Goal: Transaction & Acquisition: Obtain resource

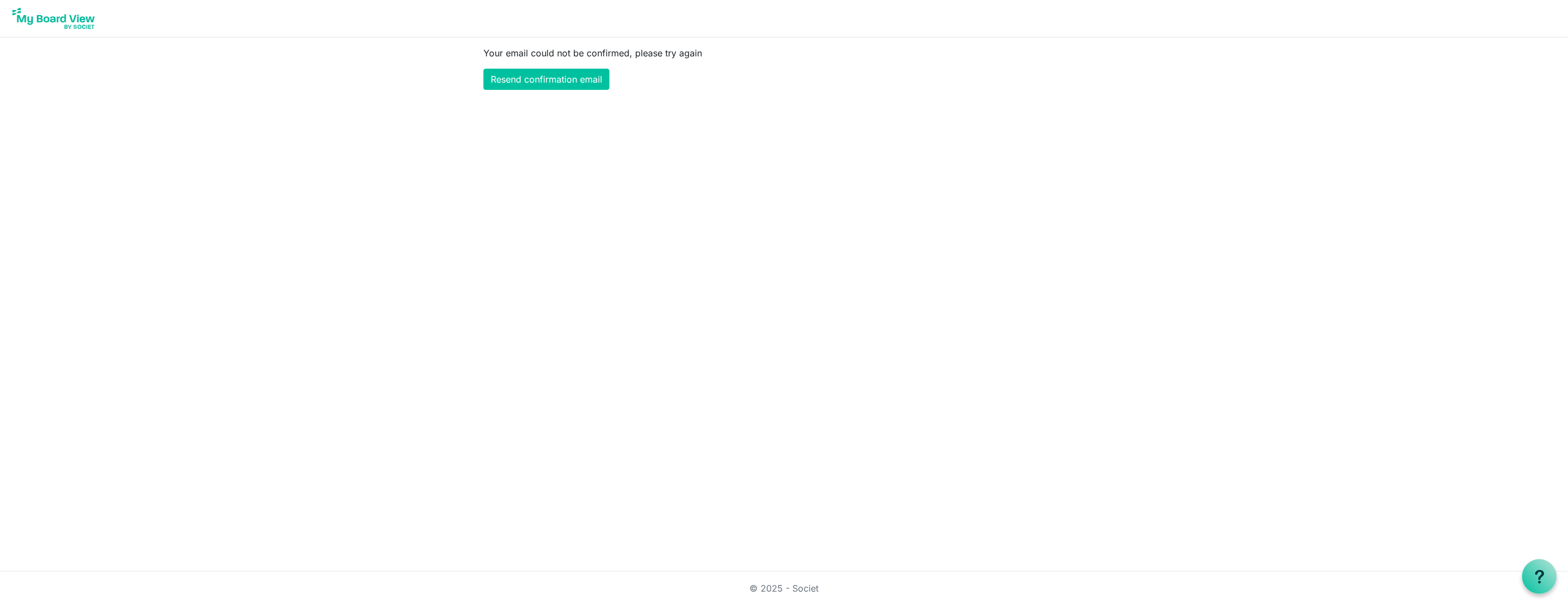
click at [88, 20] on img at bounding box center [53, 18] width 89 height 28
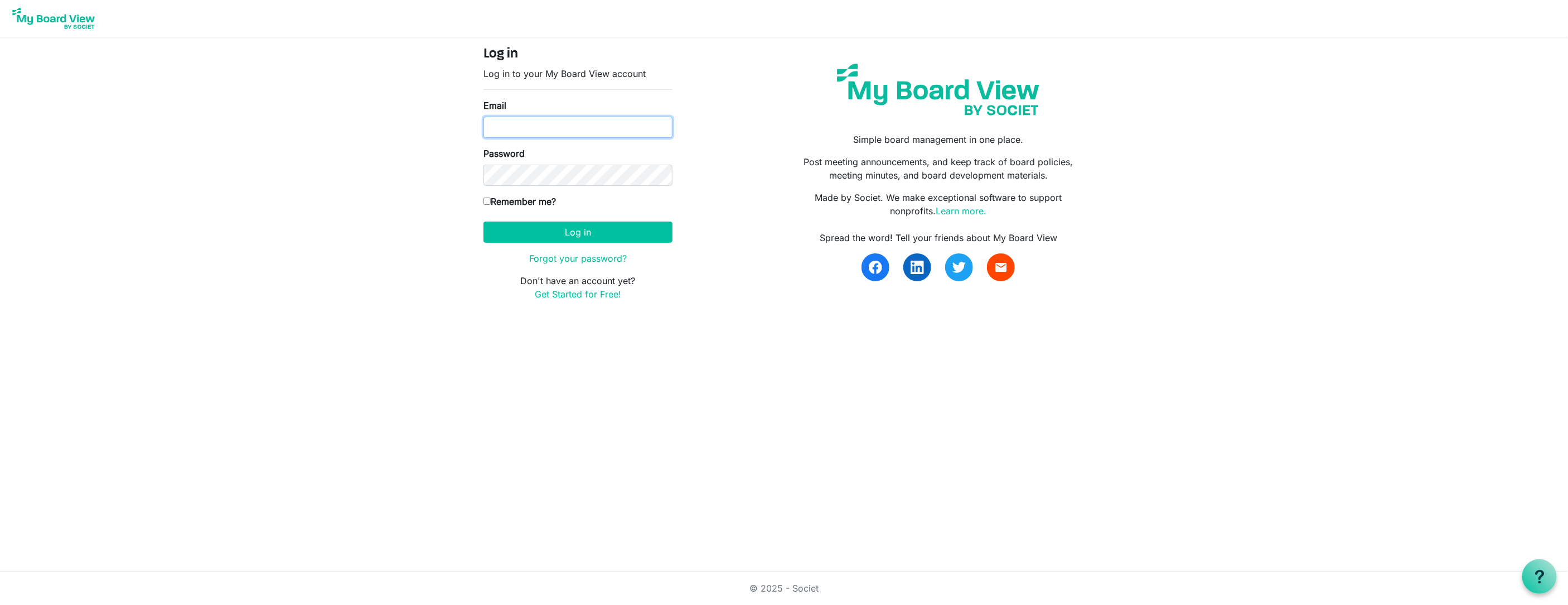
click at [604, 124] on input "Email" at bounding box center [578, 127] width 189 height 21
type input "[EMAIL_ADDRESS][DOMAIN_NAME]"
click at [484, 222] on button "Log in" at bounding box center [578, 232] width 189 height 21
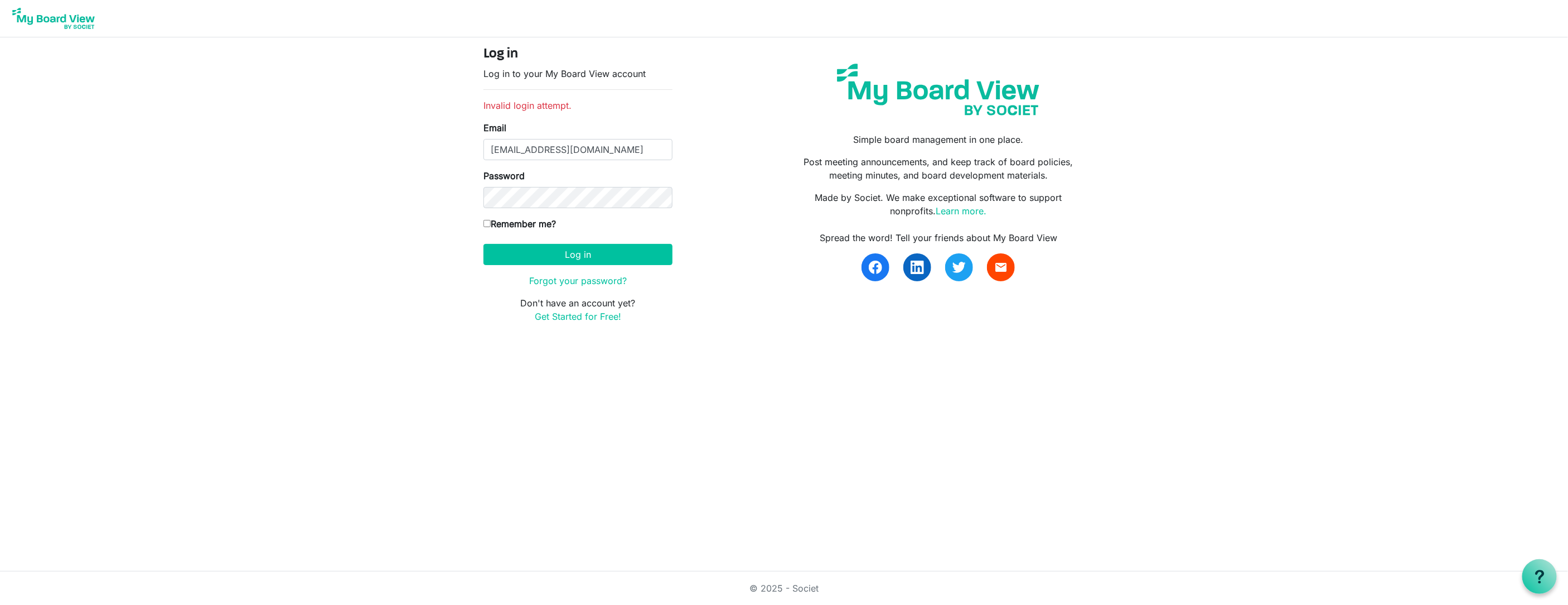
drag, startPoint x: 0, startPoint y: 0, endPoint x: 571, endPoint y: 183, distance: 599.6
click at [571, 183] on div "Password" at bounding box center [578, 188] width 189 height 39
click at [484, 244] on button "Log in" at bounding box center [578, 254] width 189 height 21
click at [584, 280] on link "Forgot your password?" at bounding box center [578, 280] width 98 height 12
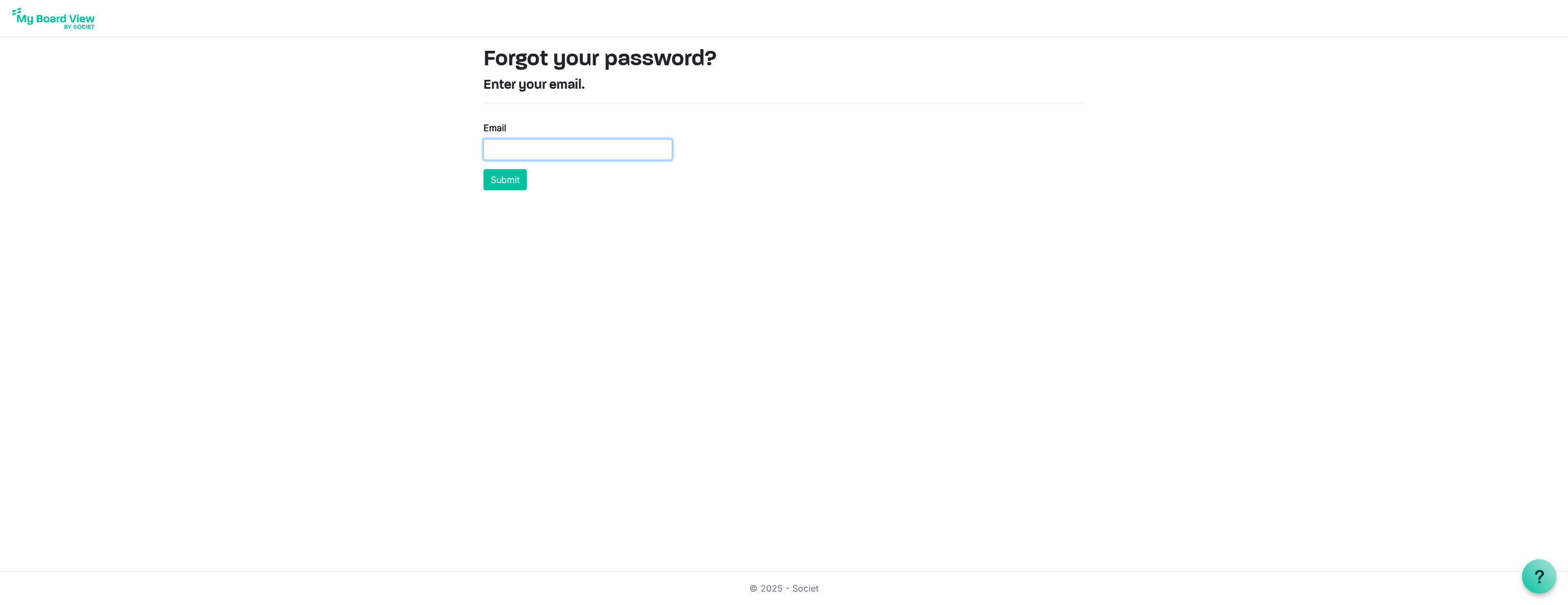
click at [551, 140] on input "Email" at bounding box center [578, 150] width 189 height 21
type input "akraudie@spanishservices.org"
click at [506, 181] on button "Submit" at bounding box center [505, 180] width 43 height 21
click at [524, 140] on input "Email" at bounding box center [578, 140] width 189 height 21
type input "[EMAIL_ADDRESS][DOMAIN_NAME]"
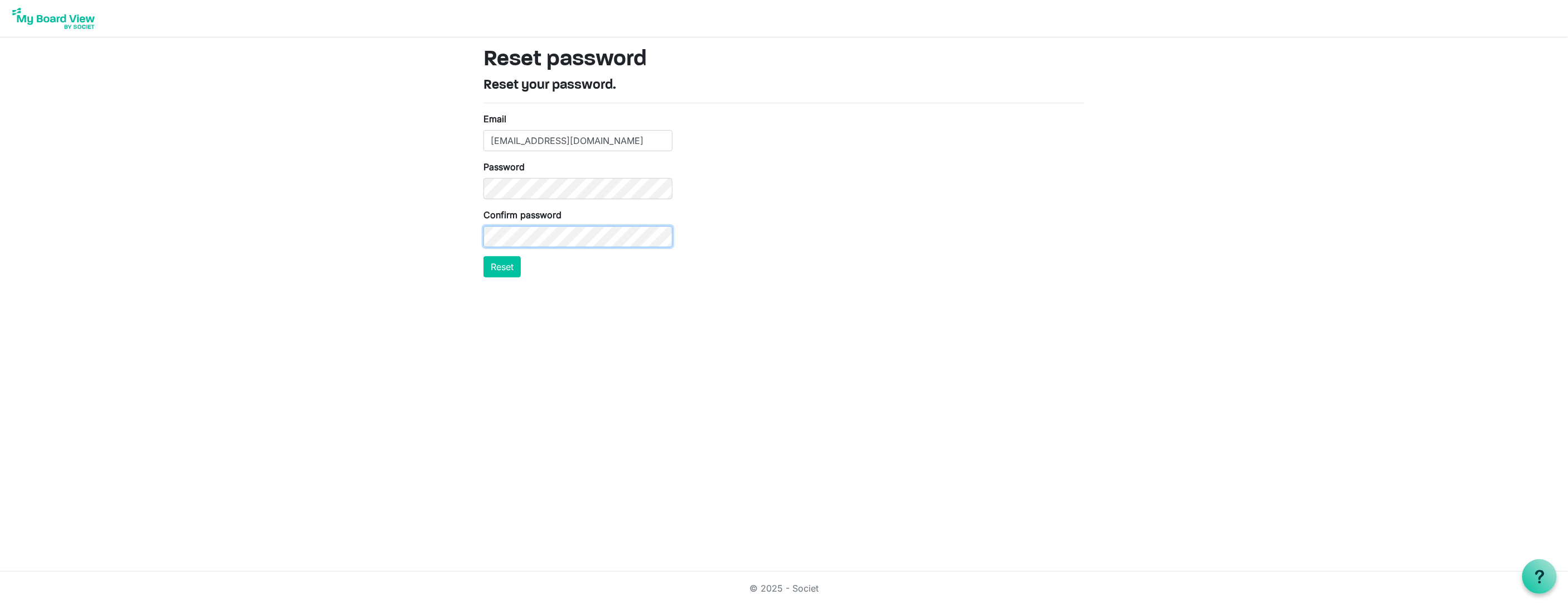
click at [484, 256] on button "Reset" at bounding box center [502, 267] width 37 height 21
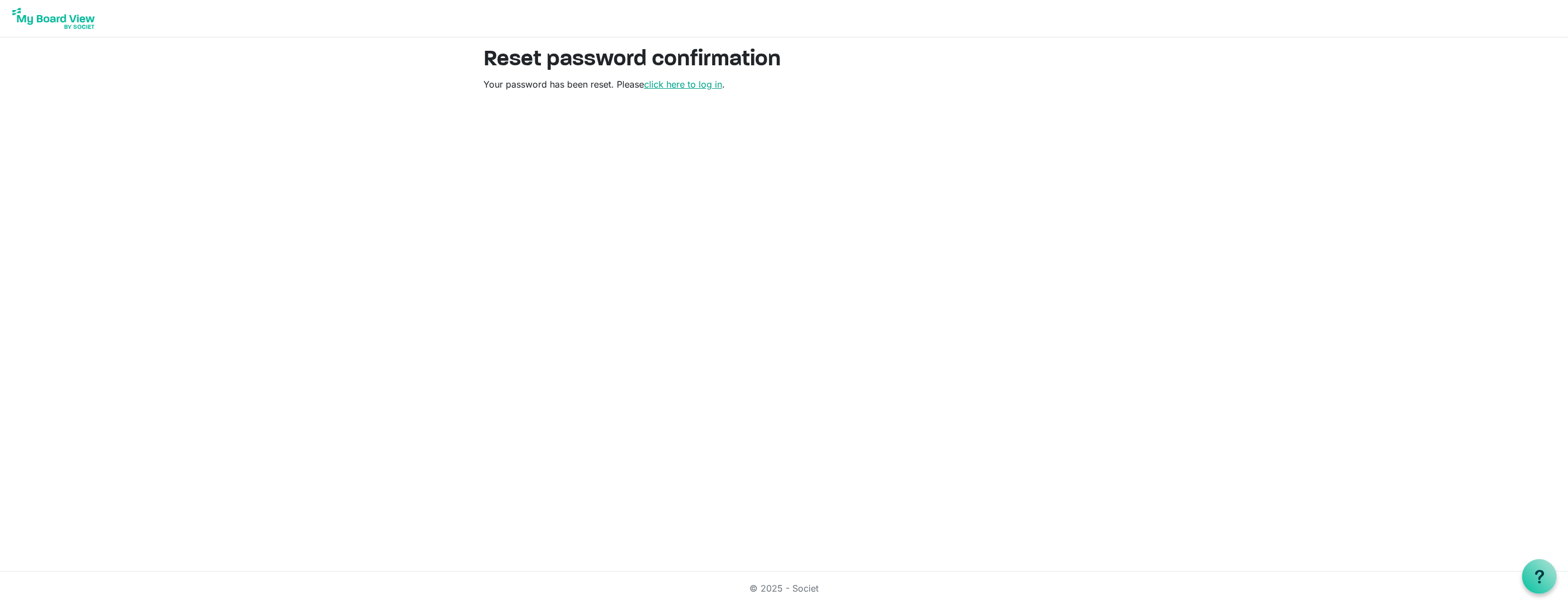
click at [687, 81] on link "click here to log in" at bounding box center [682, 85] width 78 height 12
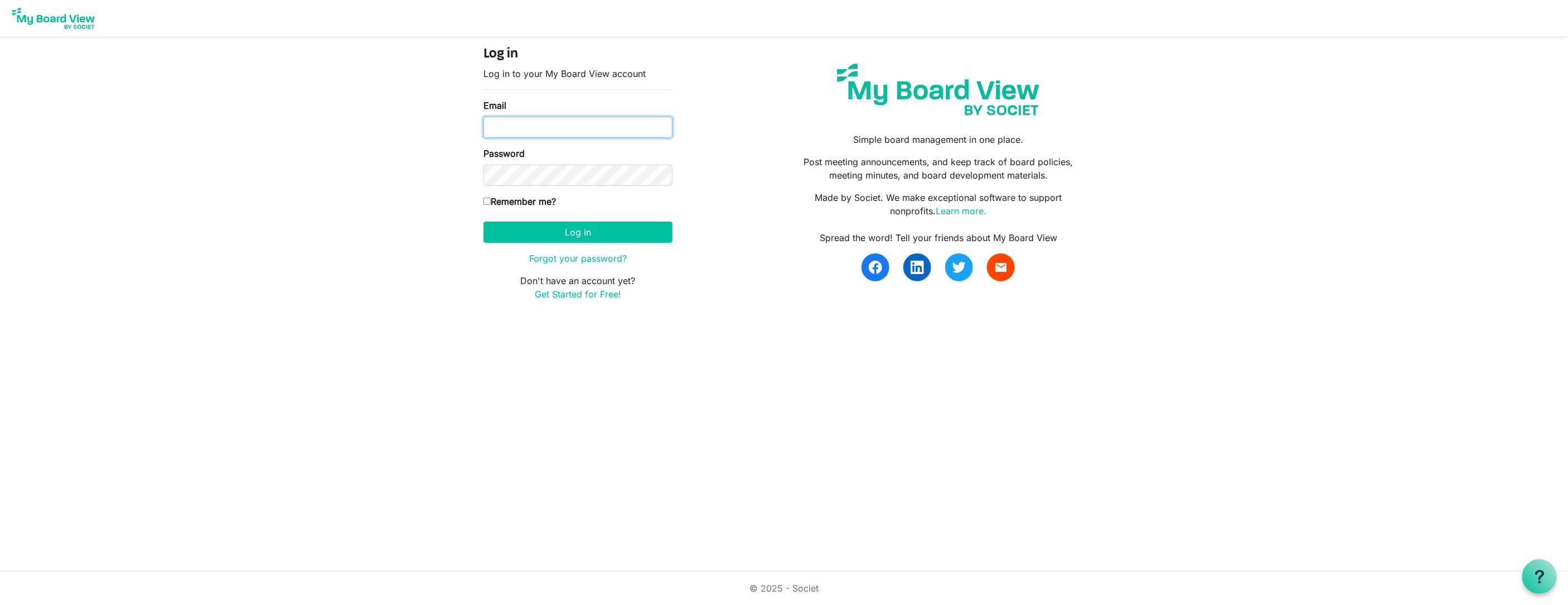
click at [595, 125] on input "Email" at bounding box center [578, 127] width 189 height 21
type input "akraudie@spanishservices.org"
click at [568, 192] on form "Log in Log in to your My Board View account Email akraudie@spanishservices.org …" at bounding box center [578, 173] width 189 height 254
click at [484, 222] on button "Log in" at bounding box center [578, 232] width 189 height 21
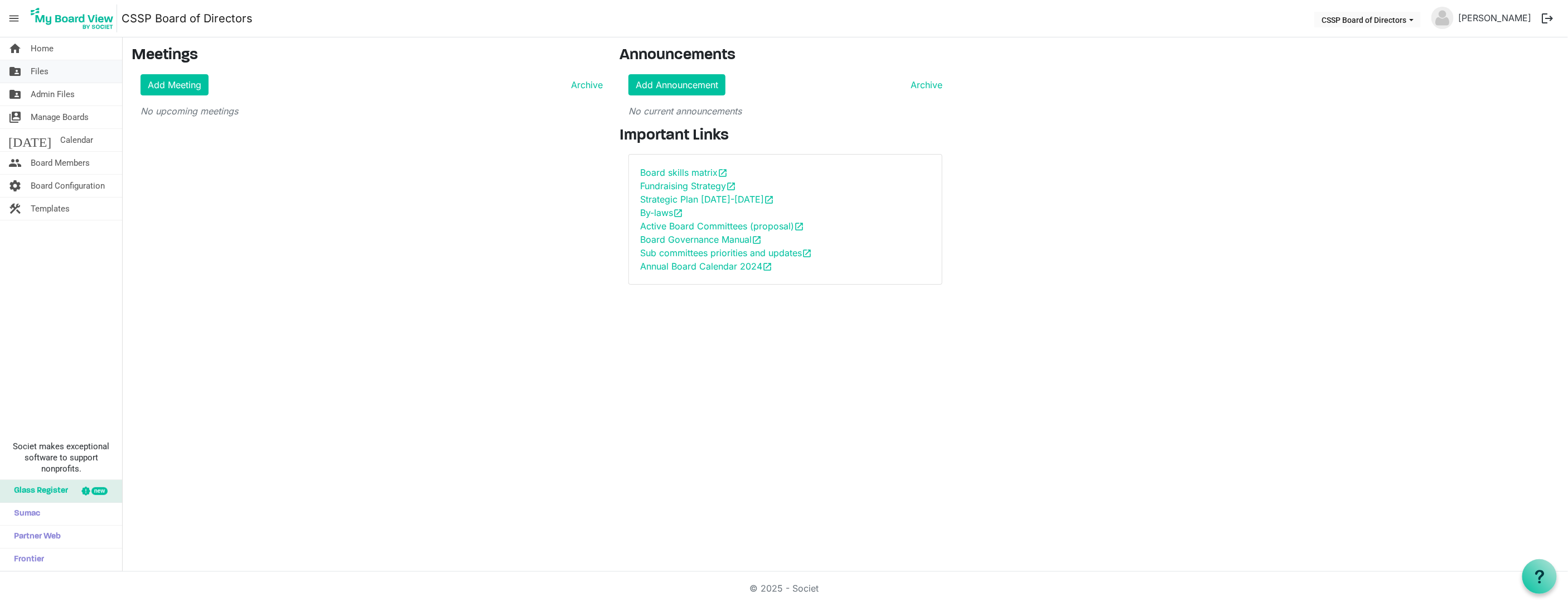
click at [38, 77] on span "Files" at bounding box center [39, 71] width 18 height 22
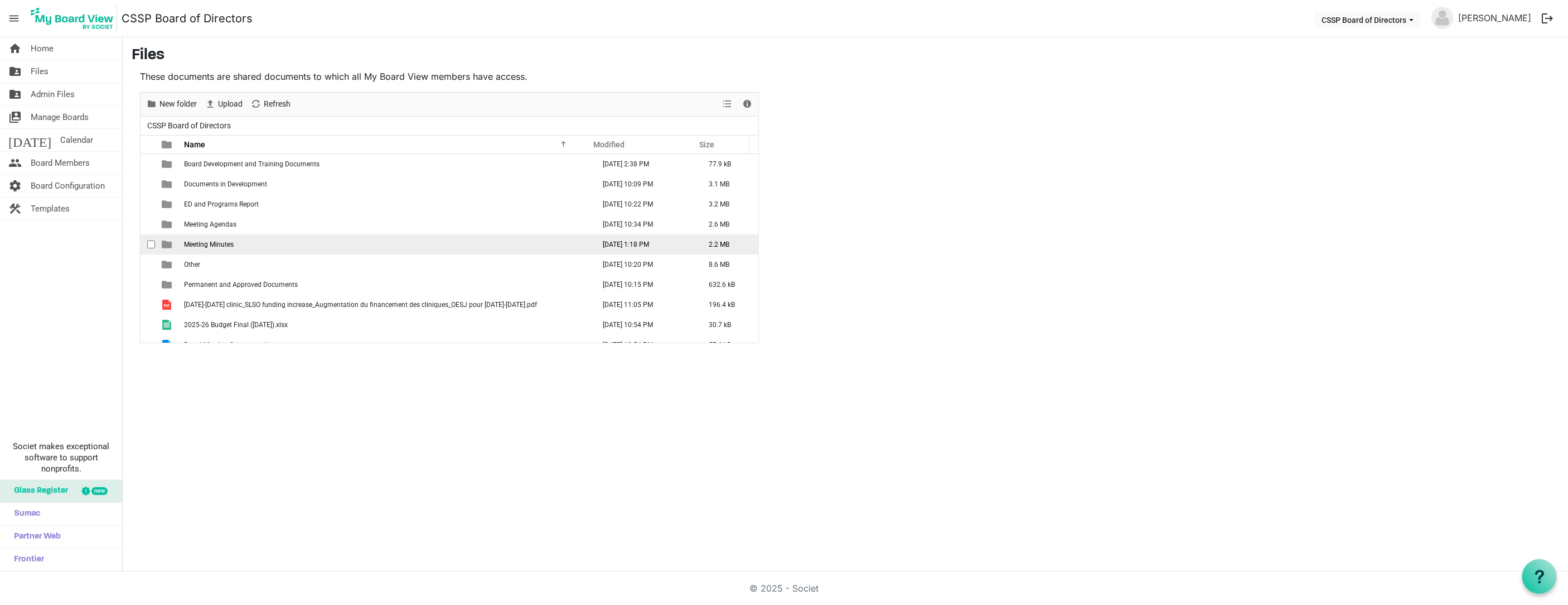
click at [215, 240] on span "Meeting Minutes" at bounding box center [209, 244] width 50 height 8
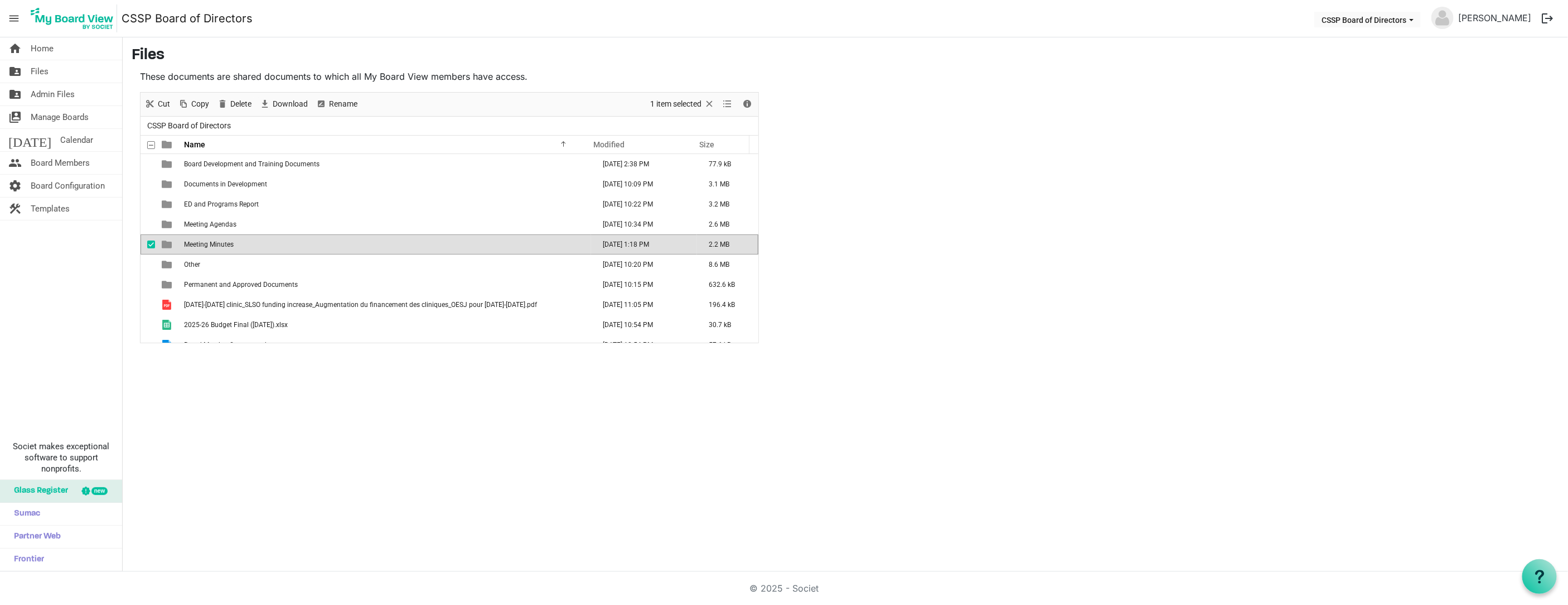
click at [215, 240] on span "Meeting Minutes" at bounding box center [209, 244] width 50 height 8
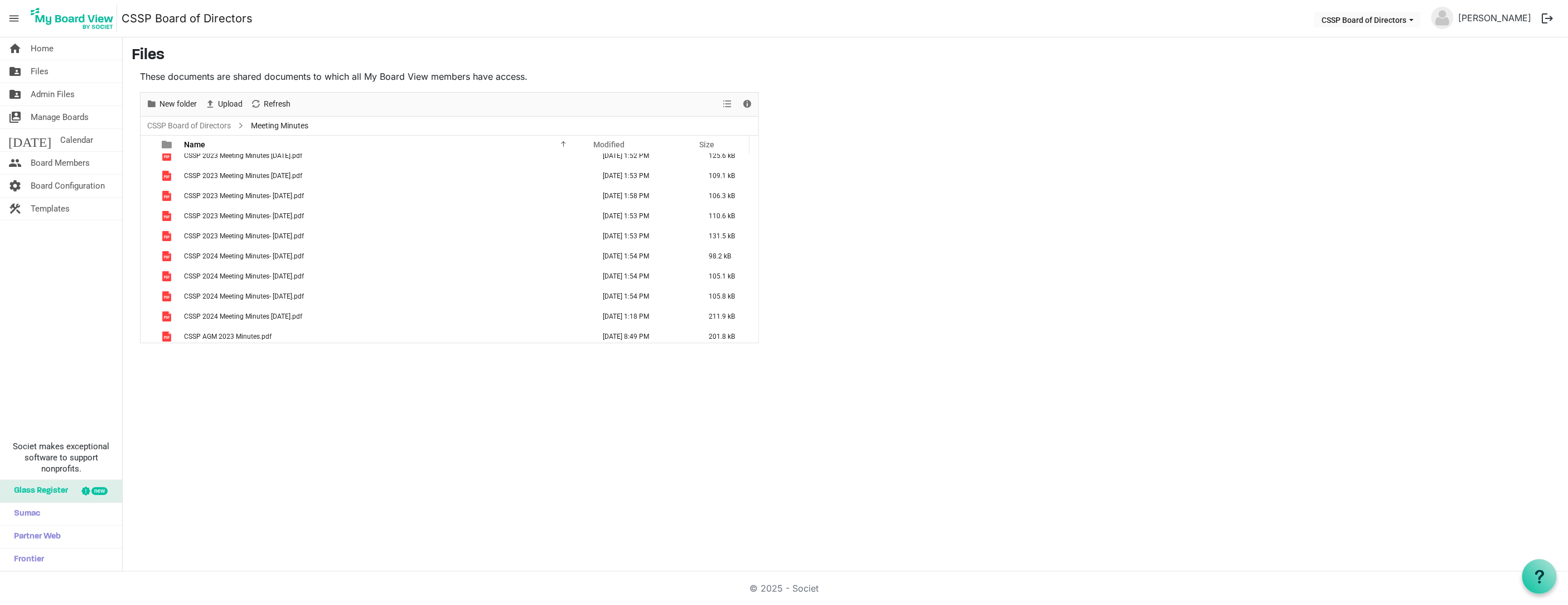
scroll to position [72, 0]
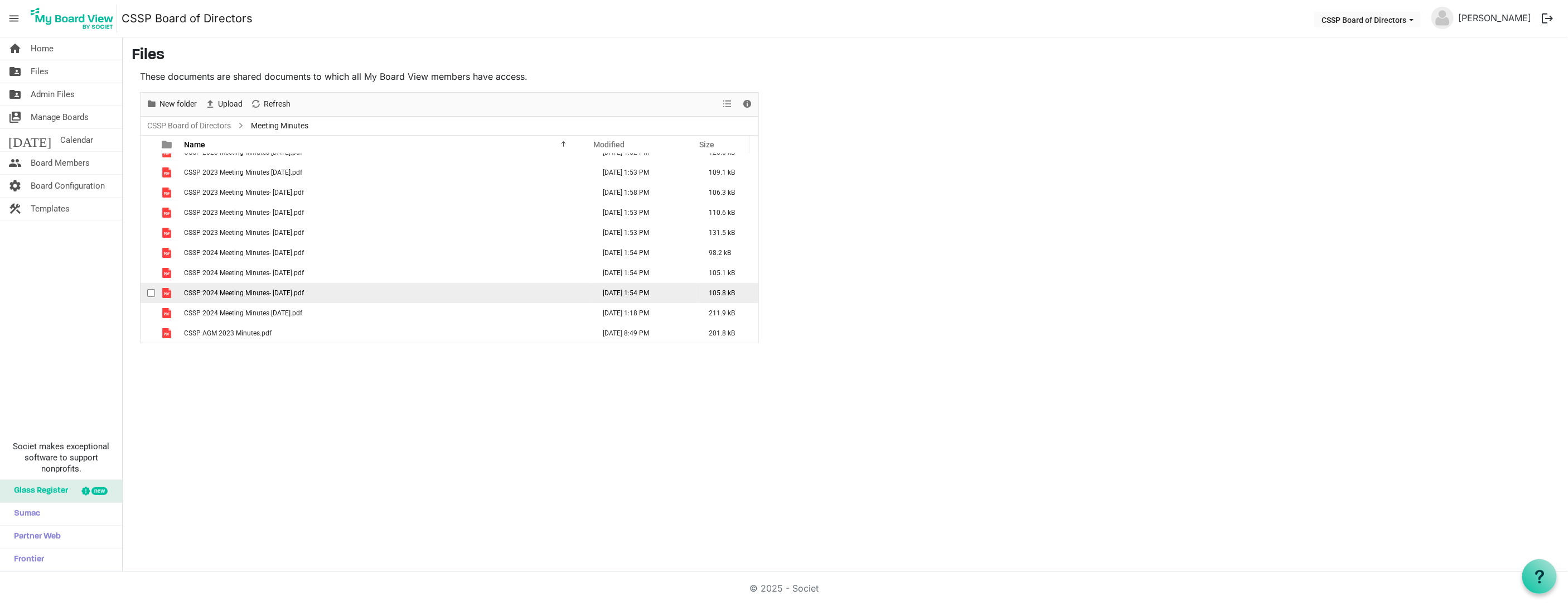
click at [151, 295] on span "checkbox" at bounding box center [151, 293] width 8 height 8
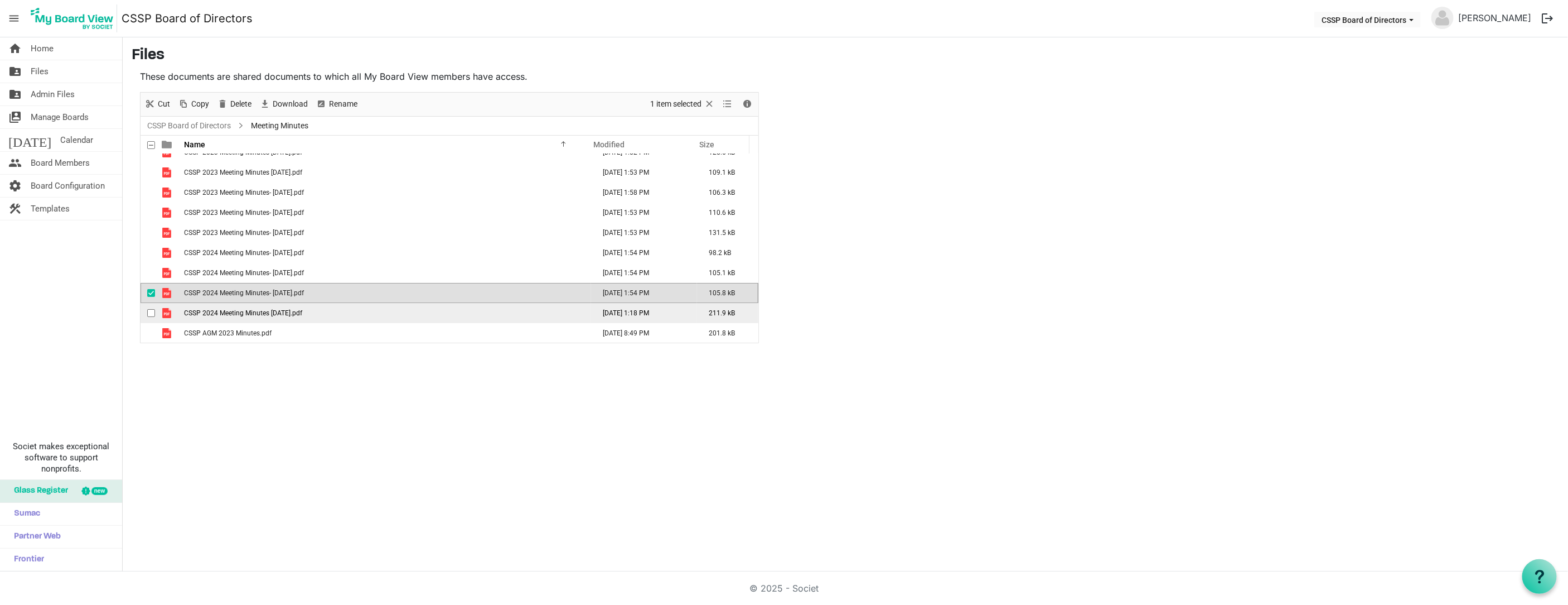
click at [149, 309] on span "checkbox" at bounding box center [151, 313] width 8 height 8
click at [279, 108] on span "Download" at bounding box center [290, 104] width 37 height 14
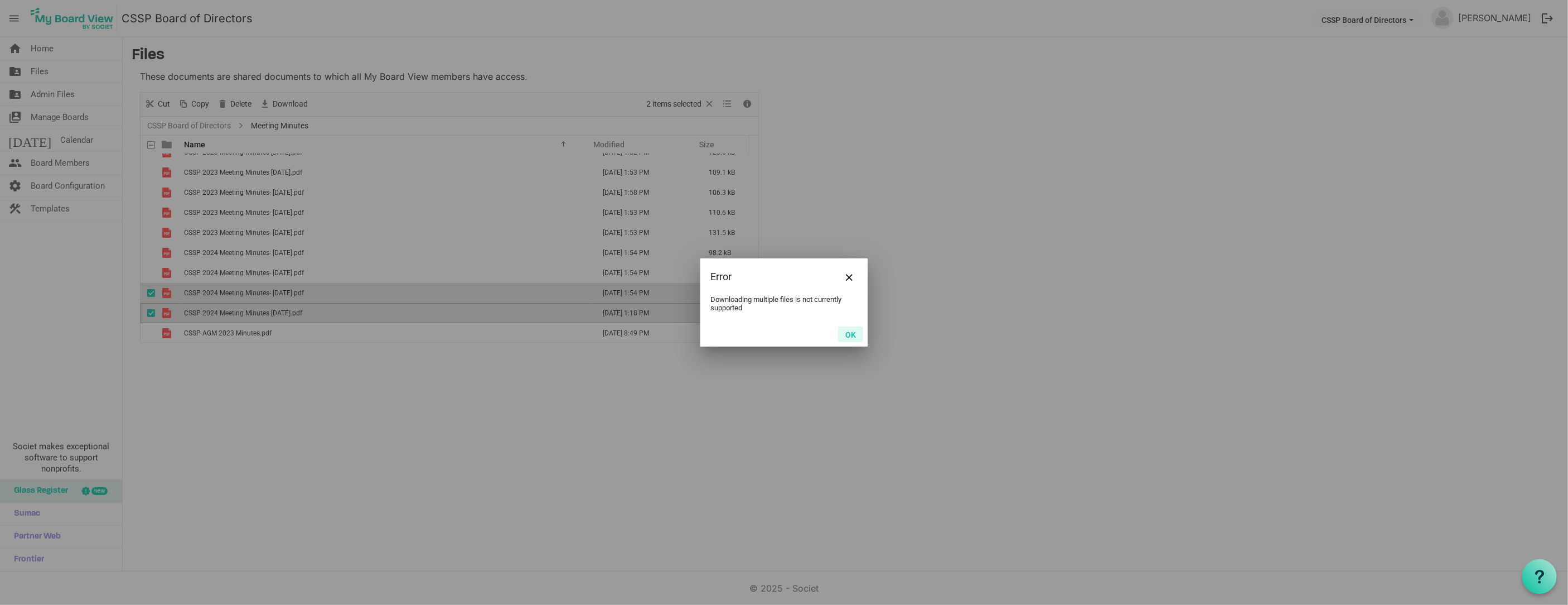
click at [853, 335] on button "OK" at bounding box center [850, 334] width 25 height 15
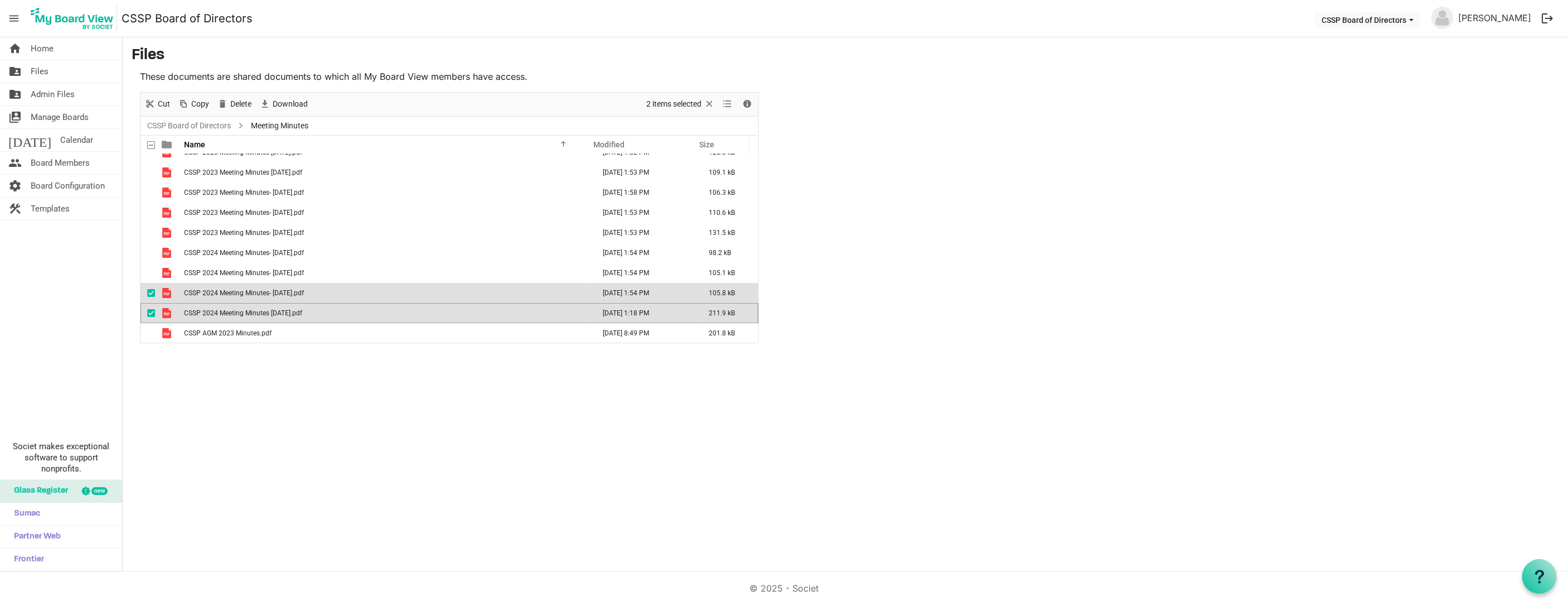
click at [150, 289] on span "checkbox" at bounding box center [151, 293] width 8 height 8
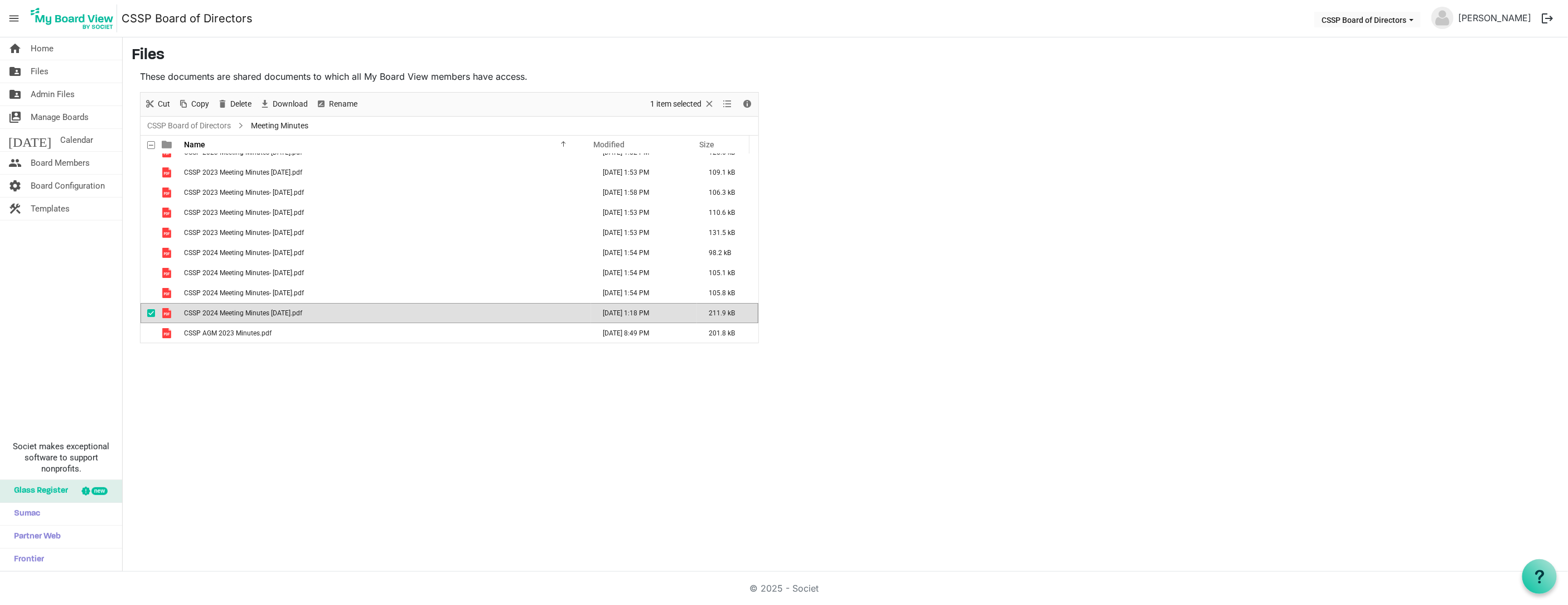
click at [153, 315] on span "checkbox" at bounding box center [151, 313] width 8 height 8
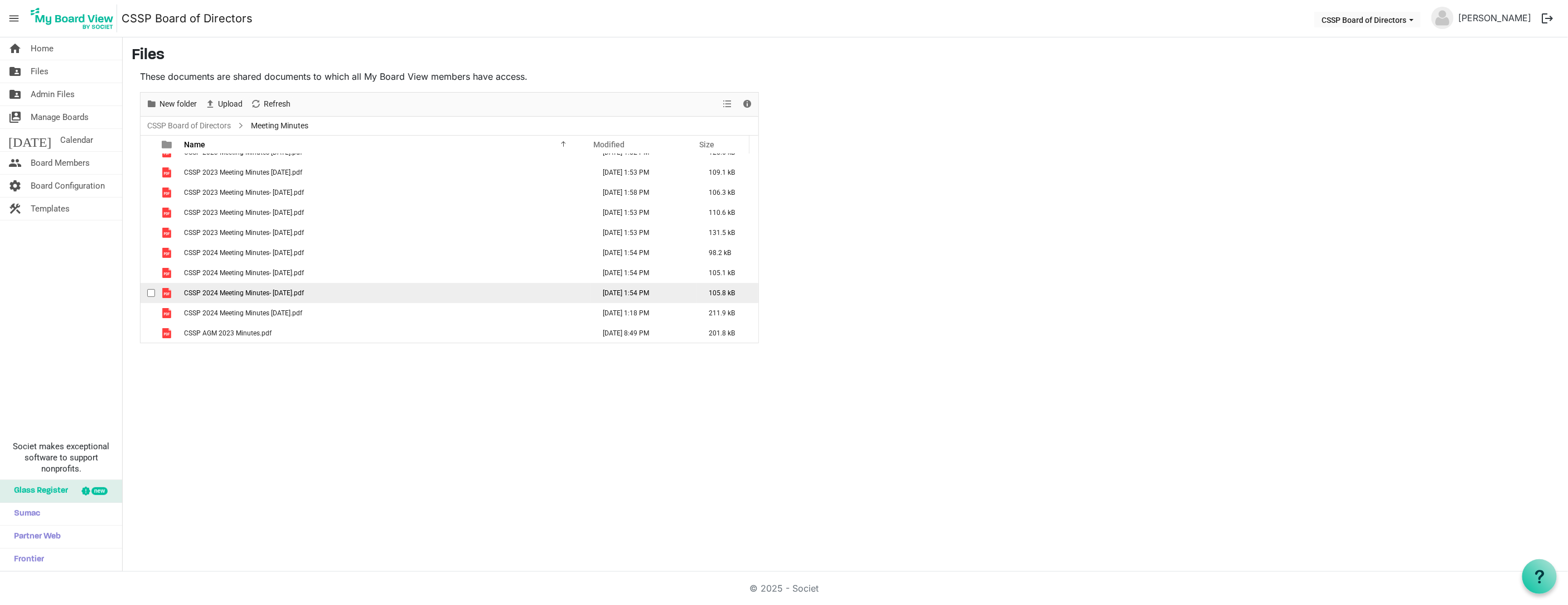
click at [150, 293] on span "checkbox" at bounding box center [151, 293] width 8 height 8
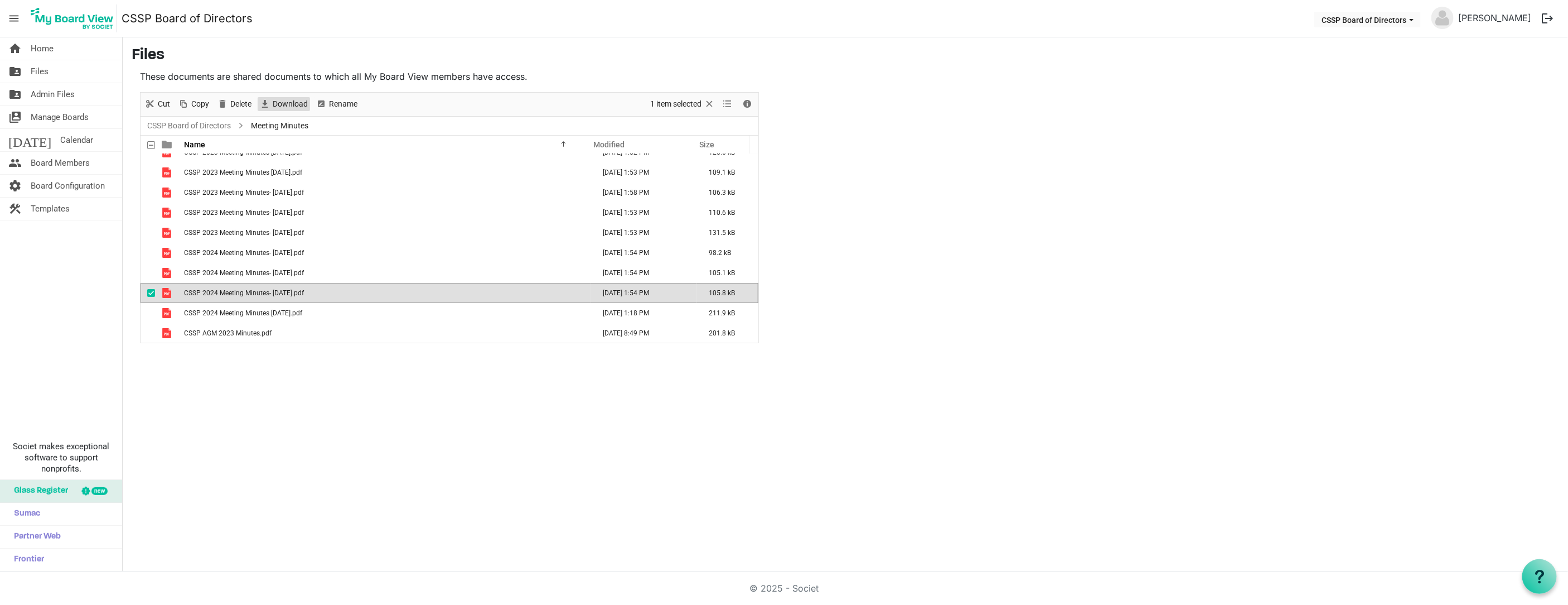
click at [290, 105] on span "Download" at bounding box center [290, 104] width 37 height 14
click at [147, 313] on div "checkbox" at bounding box center [154, 313] width 13 height 12
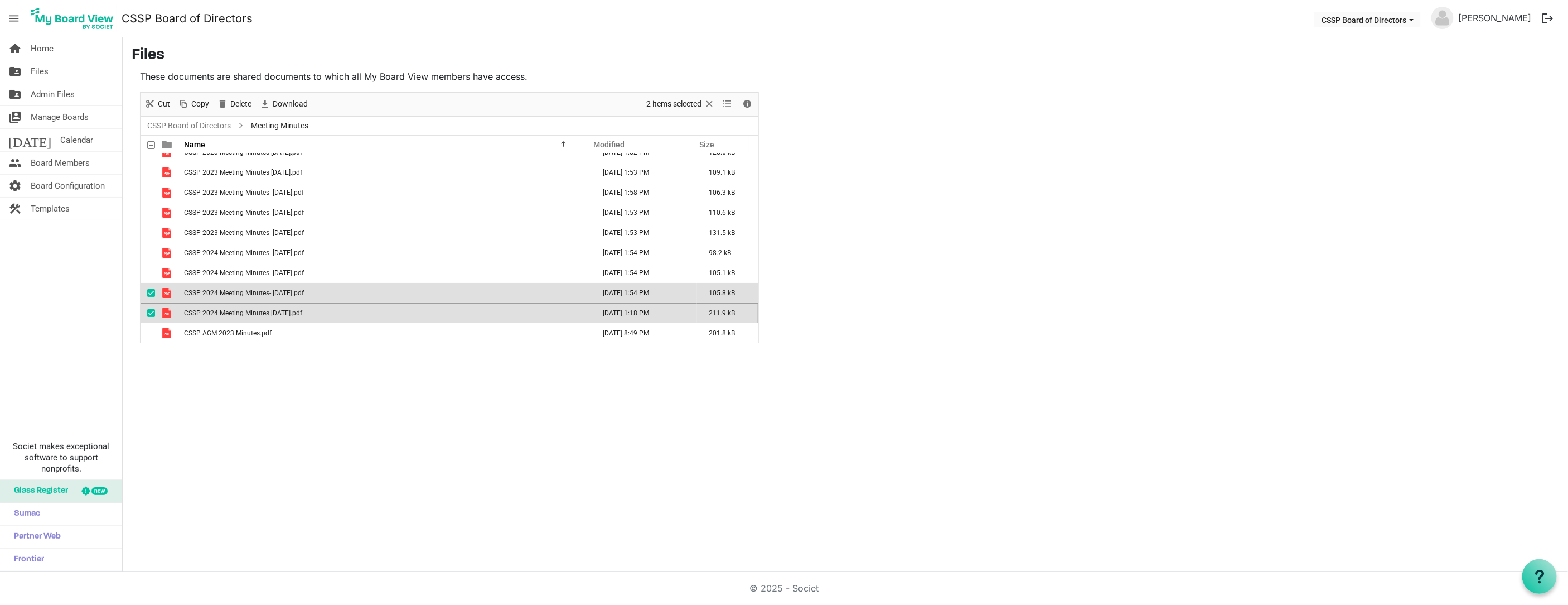
click at [150, 290] on span "checkbox" at bounding box center [151, 293] width 8 height 8
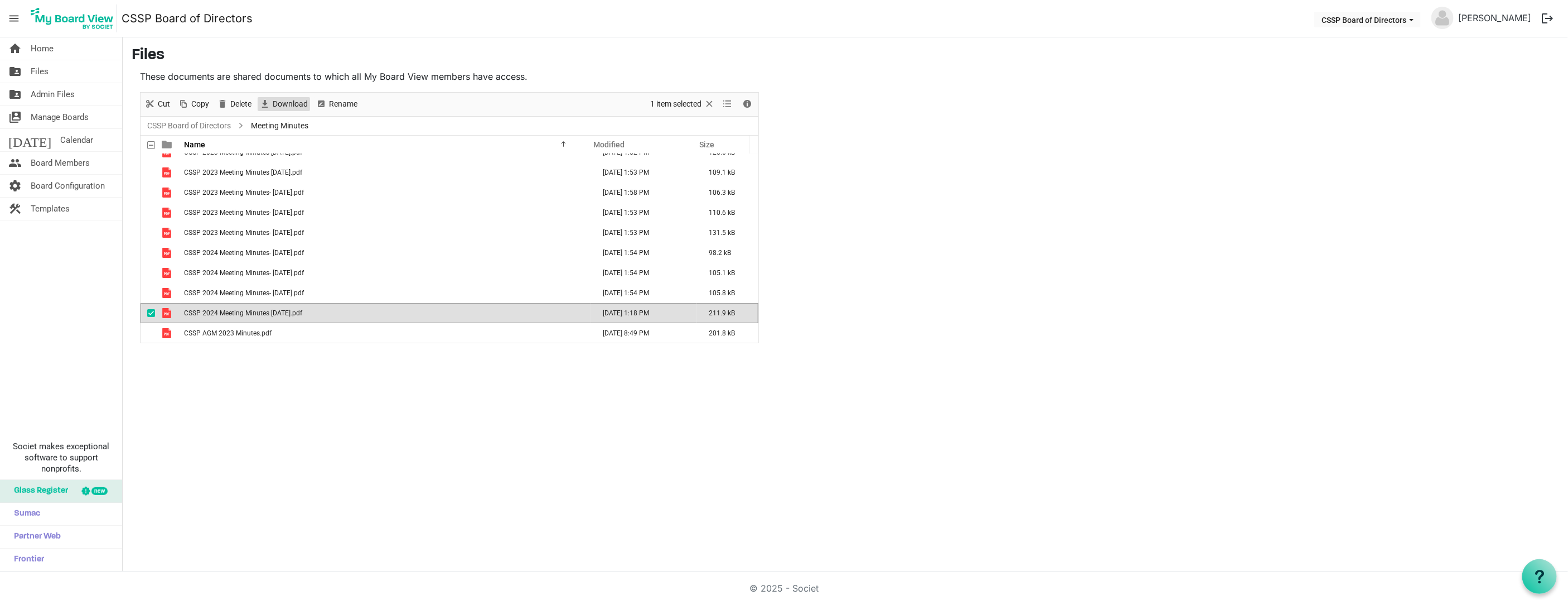
click at [277, 101] on span "Download" at bounding box center [290, 104] width 37 height 14
